Goal: Task Accomplishment & Management: Use online tool/utility

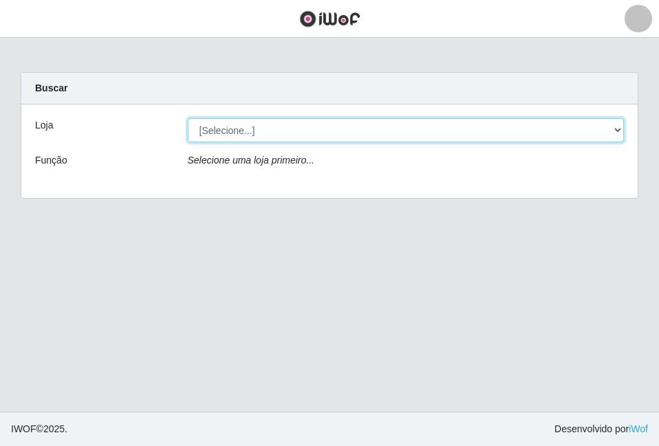
click at [248, 133] on select "[Selecione...] Atacado Vem - [STREET_ADDRESS]" at bounding box center [406, 130] width 437 height 24
select select "449"
click at [188, 118] on select "[Selecione...] Atacado Vem - [STREET_ADDRESS]" at bounding box center [406, 130] width 437 height 24
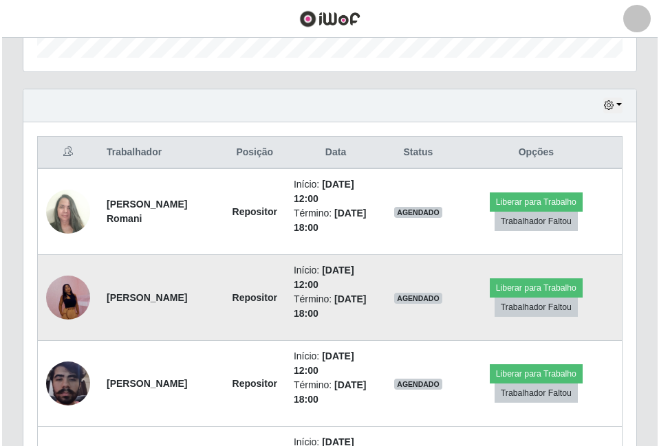
scroll to position [413, 0]
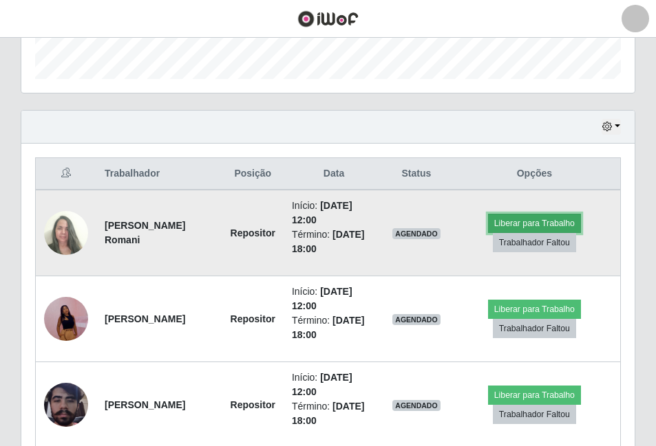
click at [537, 224] on button "Liberar para Trabalho" at bounding box center [534, 223] width 93 height 19
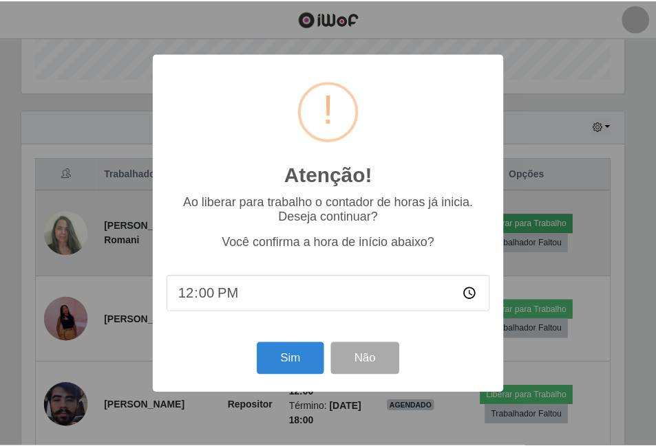
scroll to position [285, 606]
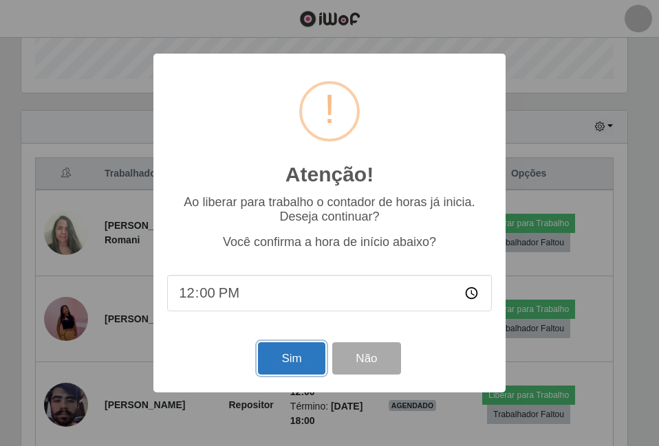
click at [280, 364] on button "Sim" at bounding box center [291, 359] width 67 height 32
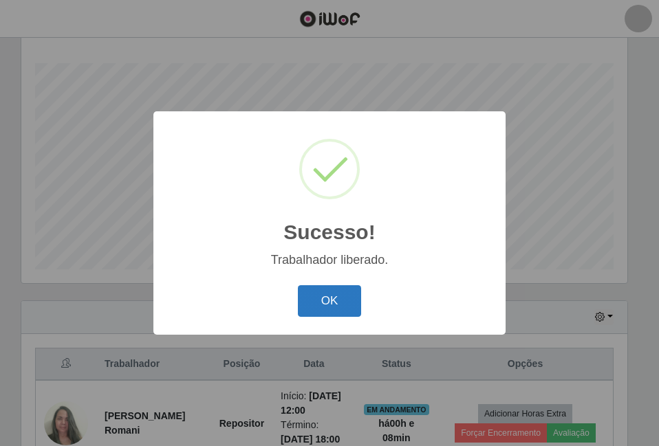
click at [336, 309] on button "OK" at bounding box center [330, 301] width 64 height 32
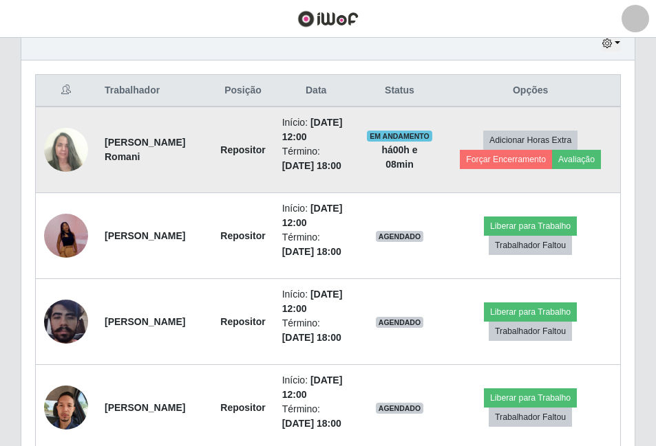
scroll to position [497, 0]
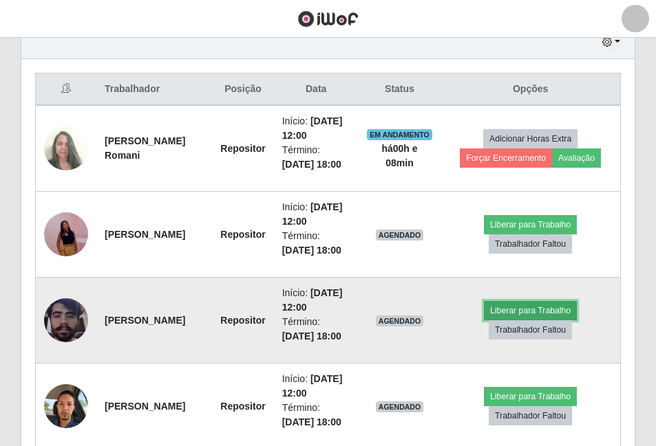
click at [535, 308] on button "Liberar para Trabalho" at bounding box center [530, 310] width 93 height 19
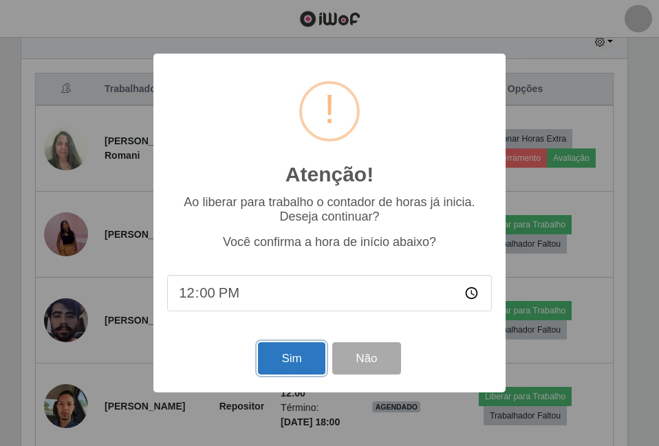
click at [296, 360] on button "Sim" at bounding box center [291, 359] width 67 height 32
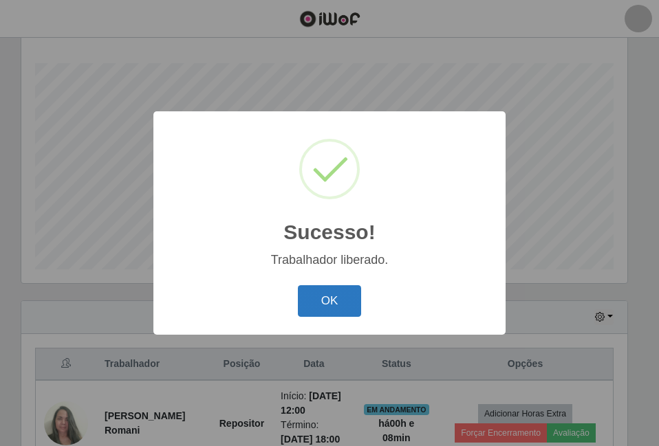
click at [325, 304] on button "OK" at bounding box center [330, 301] width 64 height 32
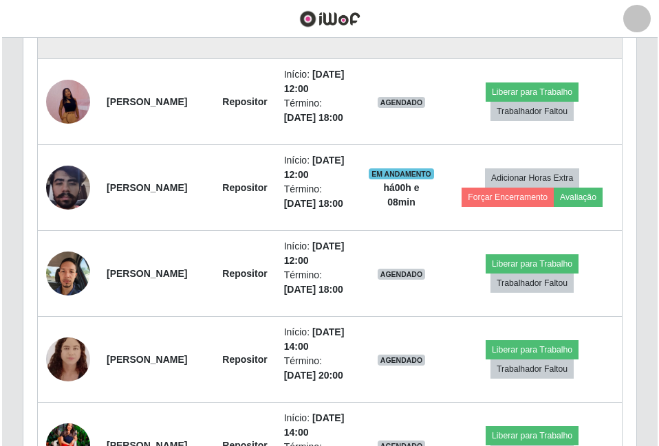
scroll to position [635, 0]
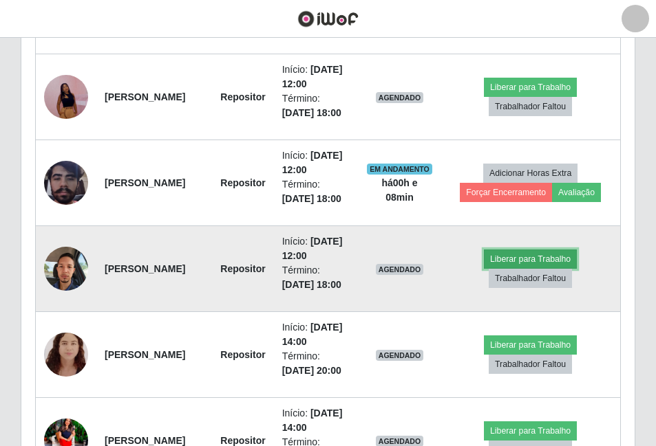
click at [516, 257] on button "Liberar para Trabalho" at bounding box center [530, 259] width 93 height 19
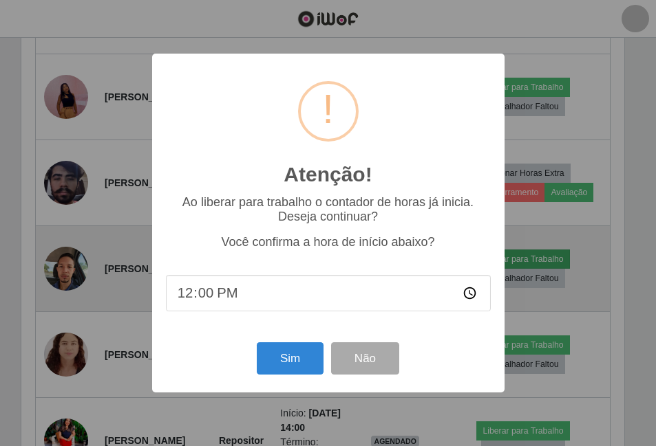
scroll to position [285, 606]
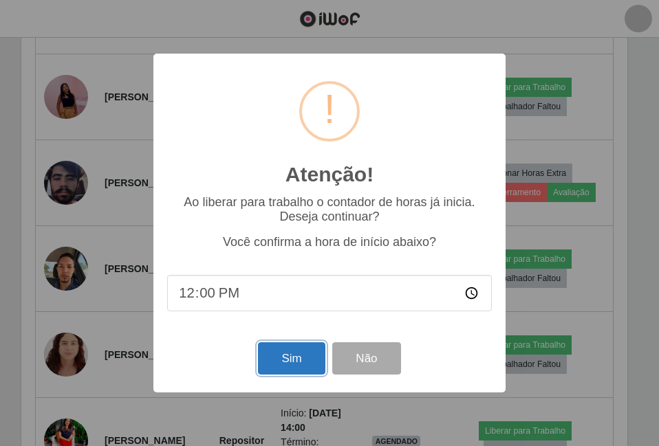
click at [279, 363] on button "Sim" at bounding box center [291, 359] width 67 height 32
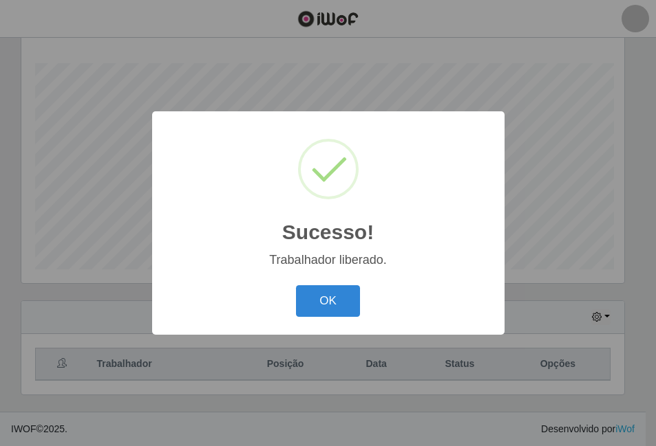
scroll to position [0, 0]
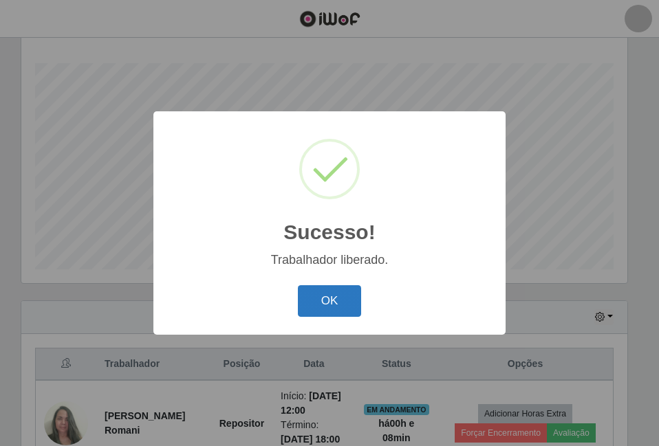
click at [333, 301] on button "OK" at bounding box center [330, 301] width 64 height 32
